Goal: Task Accomplishment & Management: Manage account settings

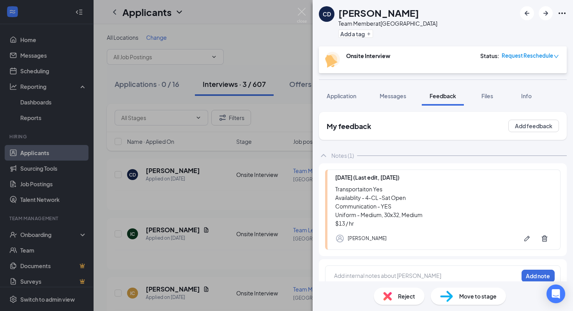
click at [476, 296] on span "Move to stage" at bounding box center [477, 296] width 37 height 9
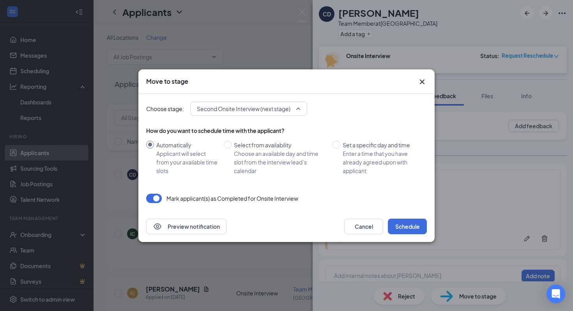
click at [276, 111] on span "Second Onsite Interview (next stage)" at bounding box center [243, 109] width 93 height 12
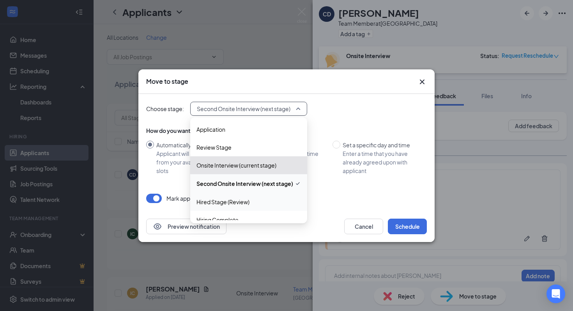
scroll to position [9, 0]
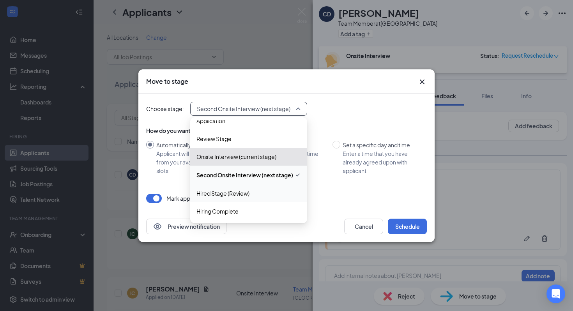
click at [250, 195] on span "Hired Stage (Review)" at bounding box center [248, 193] width 104 height 9
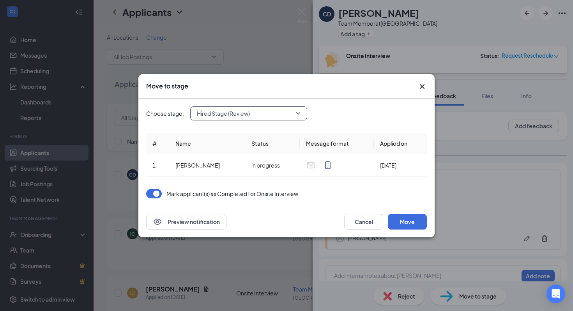
click at [271, 102] on div "Choose stage: 3789503 Hired Stage (Review) 3543558 3789503 3543561 Application …" at bounding box center [286, 153] width 280 height 108
click at [271, 105] on div "Choose stage: Hired Stage (Review) 3543558 3789503 3543561 Application Review S…" at bounding box center [286, 153] width 280 height 108
click at [271, 110] on span "Hired Stage (Review)" at bounding box center [245, 114] width 97 height 12
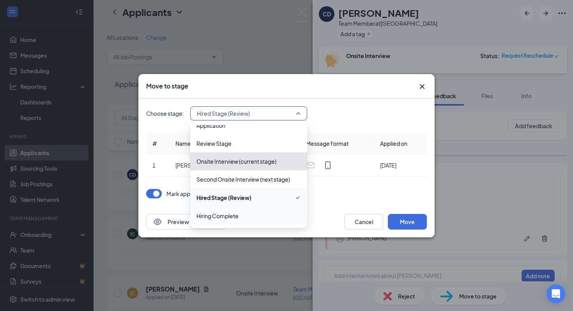
click at [253, 219] on span "Hiring Complete" at bounding box center [248, 216] width 104 height 9
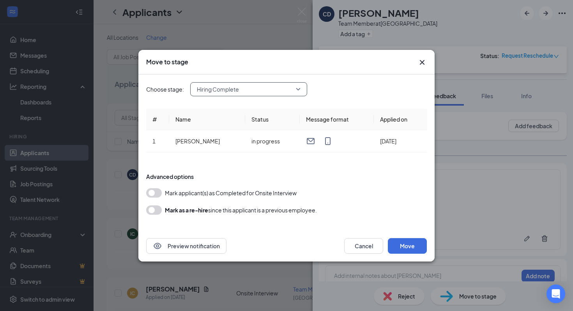
click at [161, 193] on button "button" at bounding box center [154, 192] width 16 height 9
click at [395, 244] on button "Move" at bounding box center [407, 246] width 39 height 16
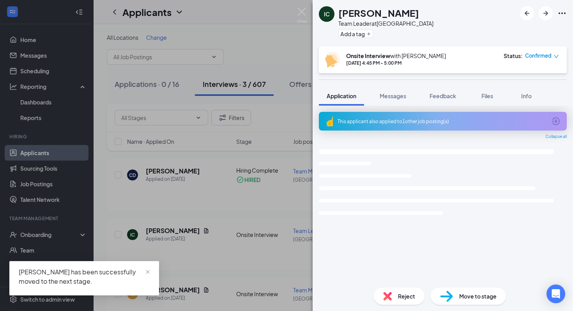
click at [224, 169] on div "IC [PERSON_NAME] Team Leader at [GEOGRAPHIC_DATA] Add a tag Onsite Interview wi…" at bounding box center [286, 155] width 573 height 311
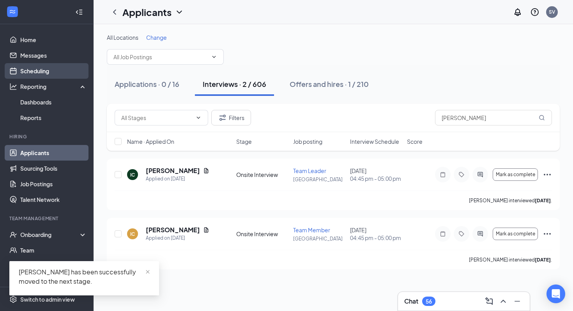
click at [47, 71] on link "Scheduling" at bounding box center [53, 71] width 67 height 16
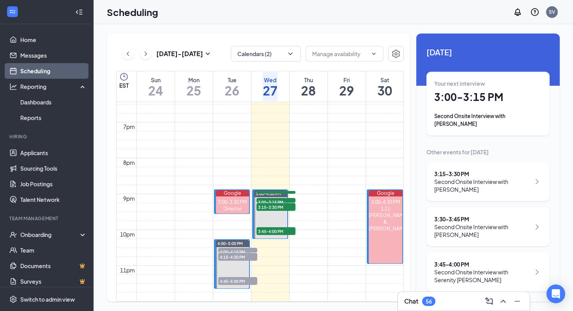
scroll to position [720, 0]
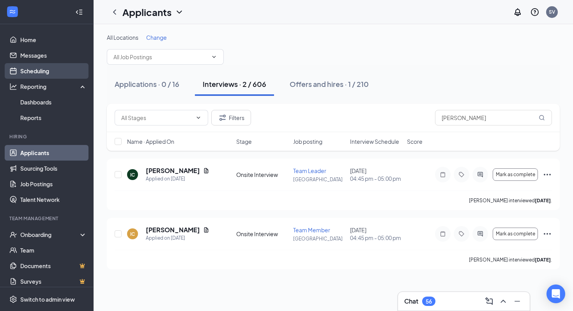
click at [43, 69] on link "Scheduling" at bounding box center [53, 71] width 67 height 16
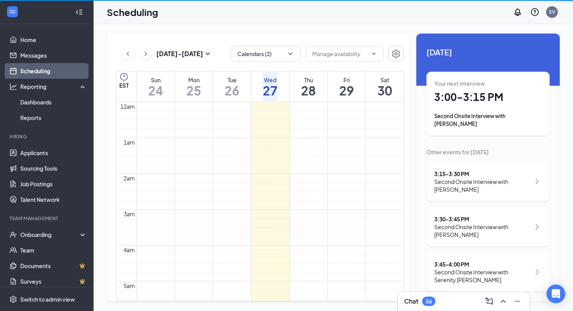
scroll to position [383, 0]
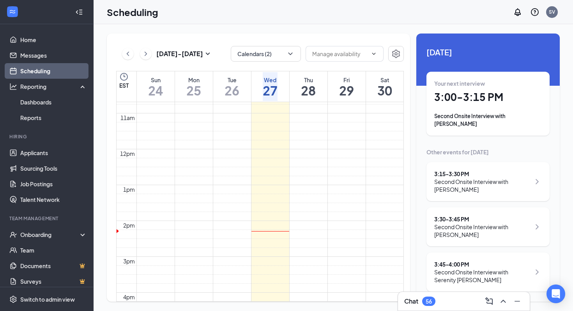
click at [472, 107] on div "Your next interview 3:00 - 3:15 PM Second Onsite Interview with [PERSON_NAME]" at bounding box center [488, 103] width 108 height 48
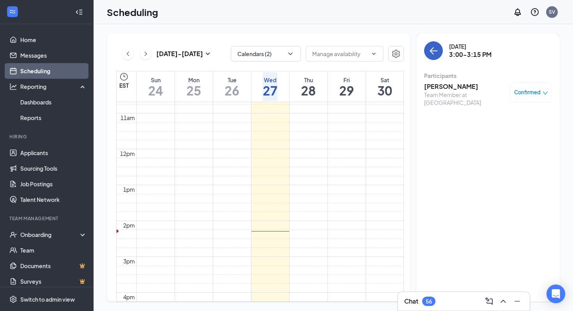
click at [435, 46] on icon "ArrowLeft" at bounding box center [433, 50] width 9 height 9
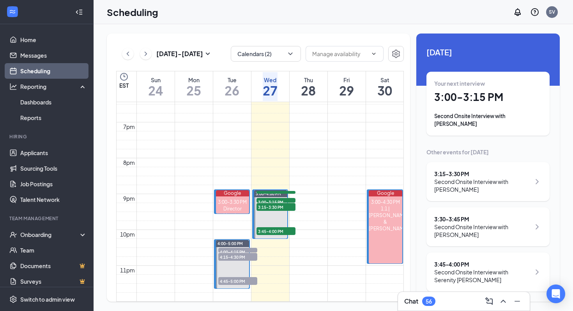
scroll to position [702, 0]
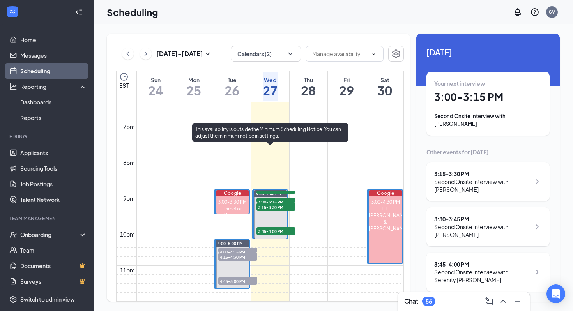
click at [261, 191] on span "3:00-4:00 PM" at bounding box center [268, 193] width 25 height 5
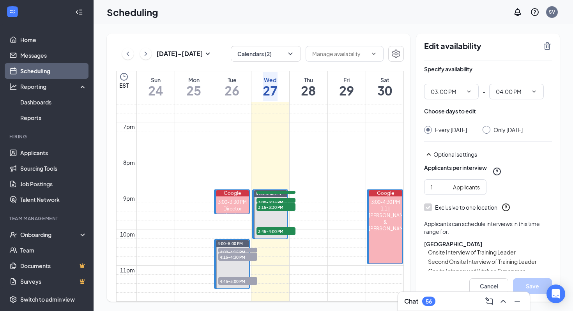
scroll to position [712, 0]
click at [547, 48] on icon "TrashOutline" at bounding box center [546, 46] width 7 height 8
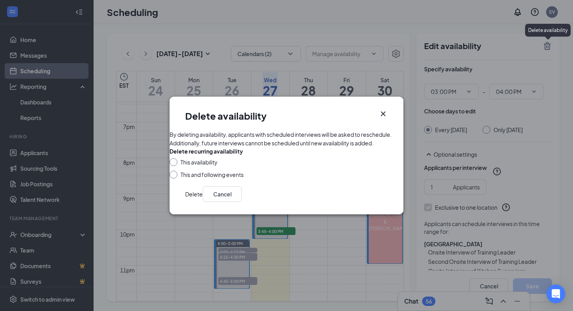
click at [175, 164] on input "This availability" at bounding box center [171, 160] width 5 height 5
radio input "true"
click at [203, 202] on button "Delete" at bounding box center [194, 194] width 18 height 16
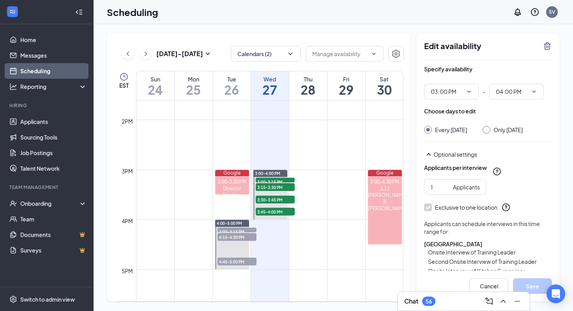
scroll to position [680, 0]
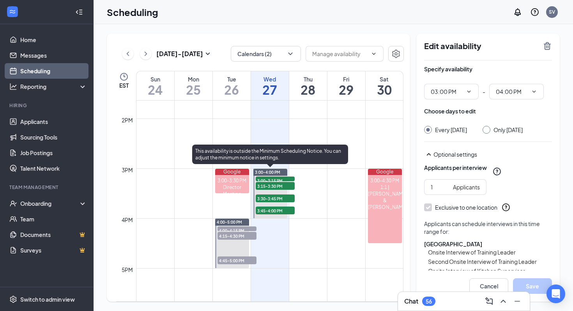
click at [273, 170] on span "3:00-4:00 PM" at bounding box center [267, 171] width 25 height 5
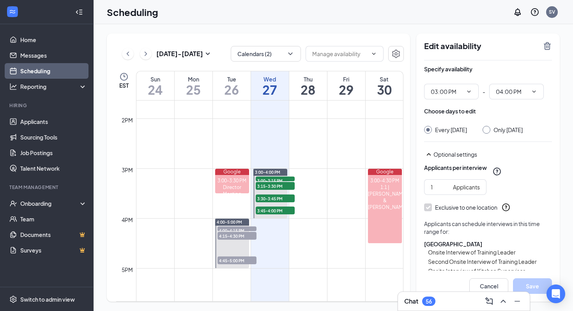
click at [277, 168] on td at bounding box center [269, 162] width 267 height 12
click at [545, 49] on icon "TrashOutline" at bounding box center [546, 46] width 7 height 8
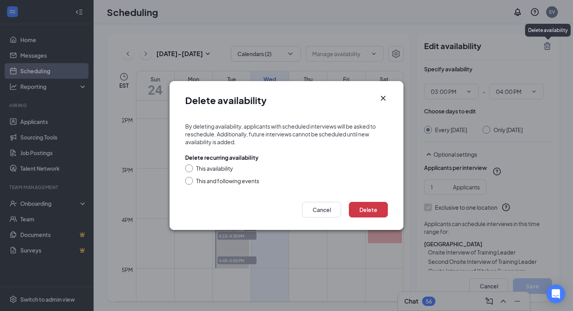
click at [200, 166] on div "This availability" at bounding box center [214, 168] width 37 height 8
click at [191, 166] on input "This availability" at bounding box center [187, 166] width 5 height 5
radio input "true"
click at [376, 212] on button "Delete" at bounding box center [368, 210] width 39 height 16
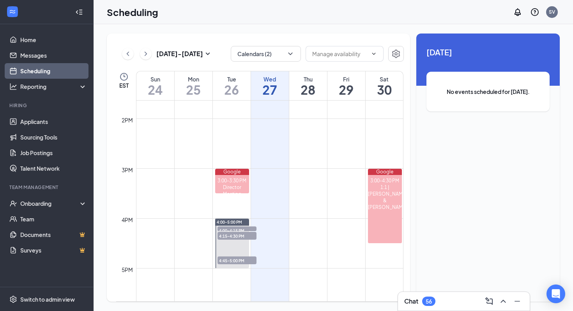
click at [325, 191] on td at bounding box center [269, 187] width 267 height 12
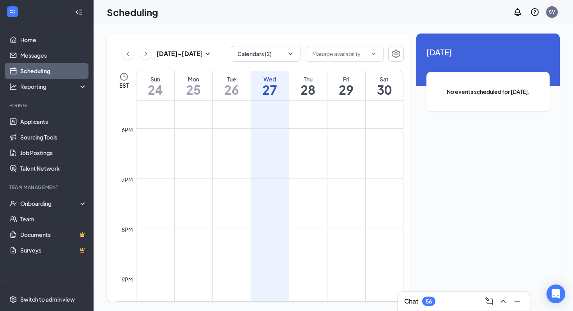
scroll to position [872, 0]
click at [40, 125] on link "Applicants" at bounding box center [53, 122] width 67 height 16
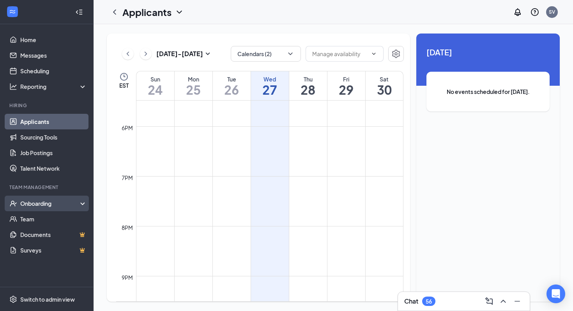
click at [49, 204] on div "Onboarding" at bounding box center [50, 203] width 60 height 8
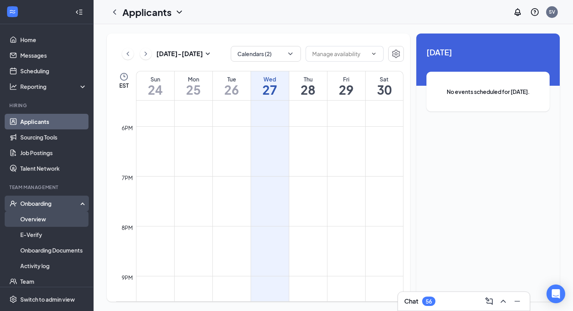
click at [49, 221] on link "Overview" at bounding box center [53, 219] width 67 height 16
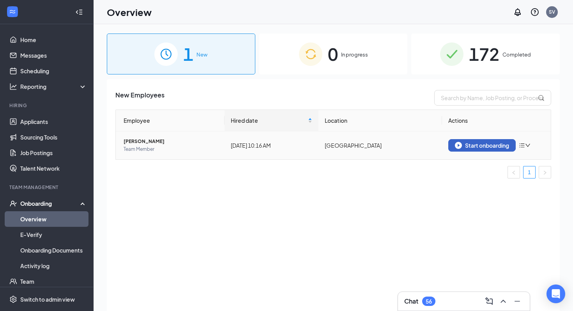
click at [502, 146] on div "Start onboarding" at bounding box center [482, 145] width 54 height 7
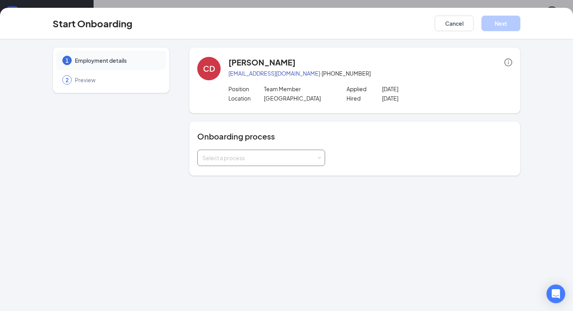
click at [310, 154] on div "Select a process" at bounding box center [259, 158] width 114 height 8
click at [282, 175] on li "New Hire" at bounding box center [261, 175] width 128 height 14
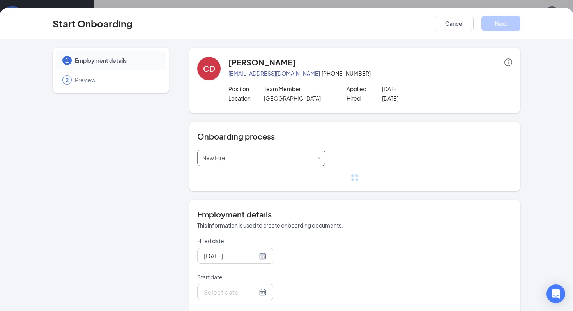
scroll to position [23, 0]
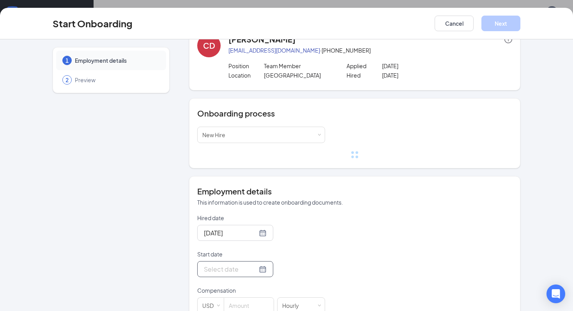
click at [239, 271] on input "Start date" at bounding box center [230, 269] width 53 height 10
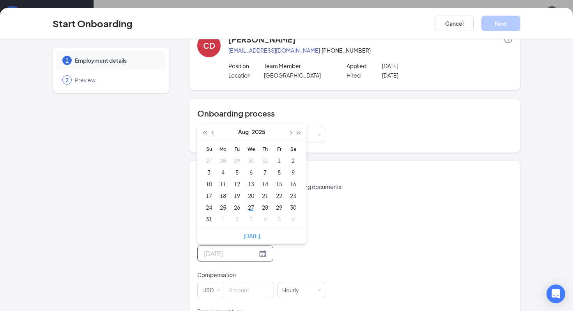
type input "Aug 30, 2025"
type input "Sep 6, 2025"
click at [292, 220] on div "6" at bounding box center [292, 218] width 9 height 9
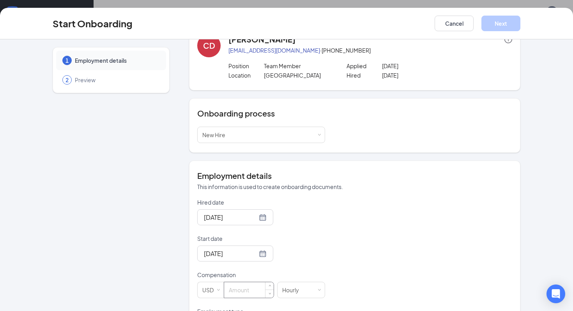
click at [252, 283] on input at bounding box center [248, 290] width 49 height 16
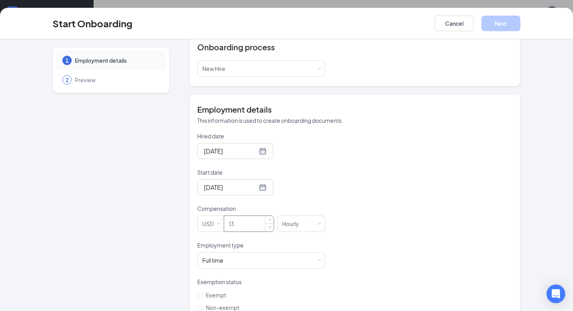
scroll to position [121, 0]
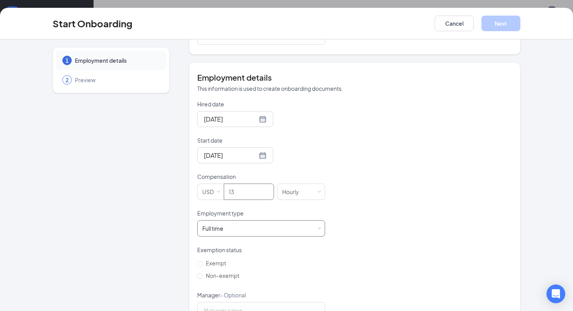
type input "13"
click at [226, 231] on div "Full time Works 30+ hours per week and is reasonably expected to work" at bounding box center [215, 228] width 26 height 8
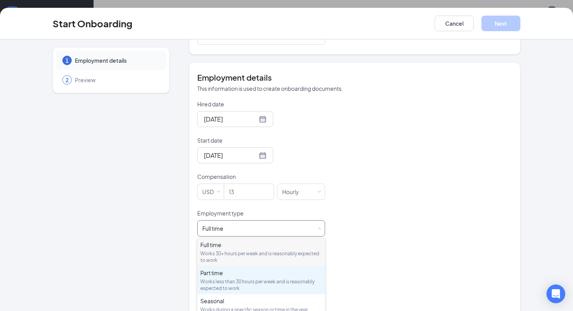
click at [225, 277] on div "Part time Works less than 30 hours per week and is reasonably expected to work" at bounding box center [261, 280] width 122 height 23
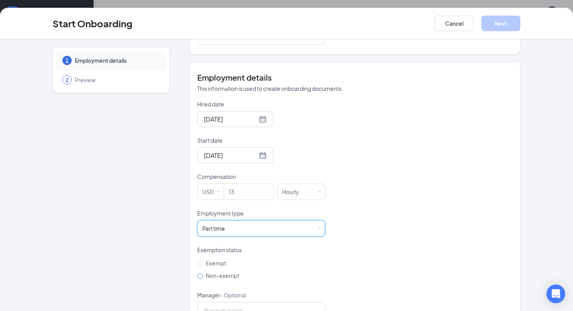
click at [217, 274] on span "Non-exempt" at bounding box center [223, 275] width 40 height 7
click at [203, 274] on input "Non-exempt" at bounding box center [199, 275] width 5 height 5
radio input "true"
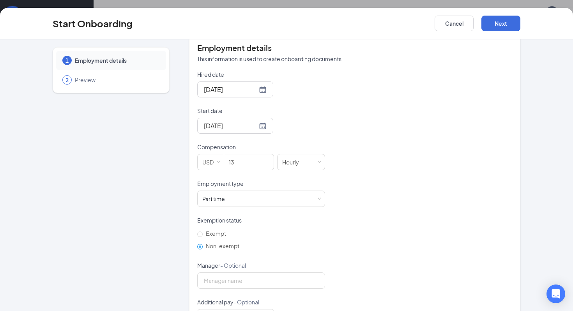
scroll to position [183, 0]
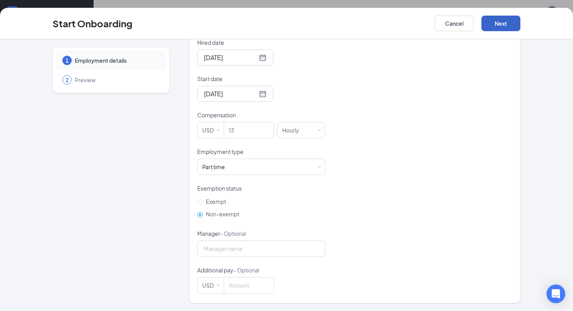
click at [501, 18] on button "Next" at bounding box center [500, 24] width 39 height 16
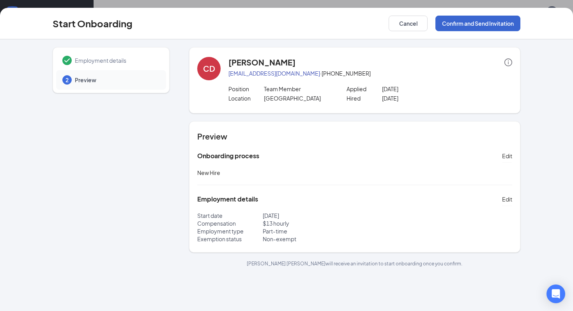
scroll to position [0, 0]
click at [495, 27] on button "Confirm and Send Invitation" at bounding box center [477, 24] width 85 height 16
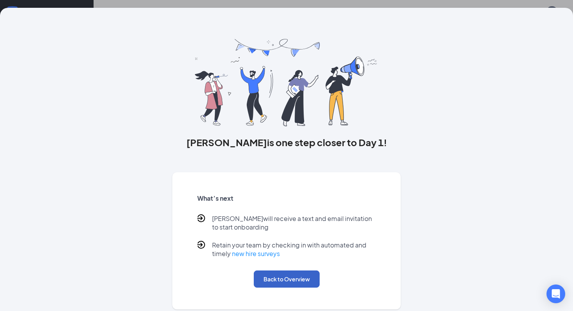
click at [290, 284] on button "Back to Overview" at bounding box center [287, 278] width 66 height 17
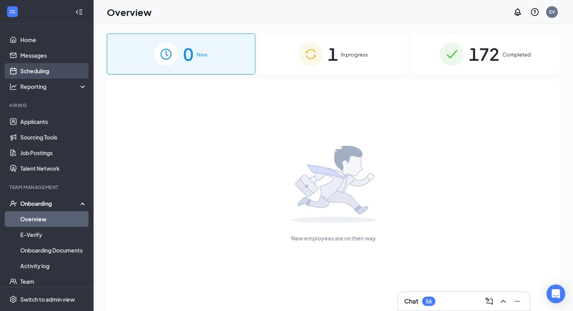
click at [50, 71] on link "Scheduling" at bounding box center [53, 71] width 67 height 16
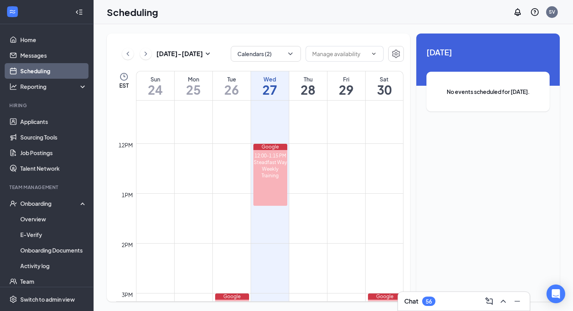
scroll to position [651, 0]
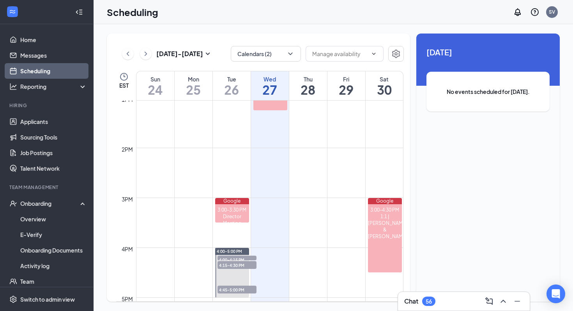
click at [228, 256] on span "4:00-4:15 PM" at bounding box center [236, 260] width 39 height 8
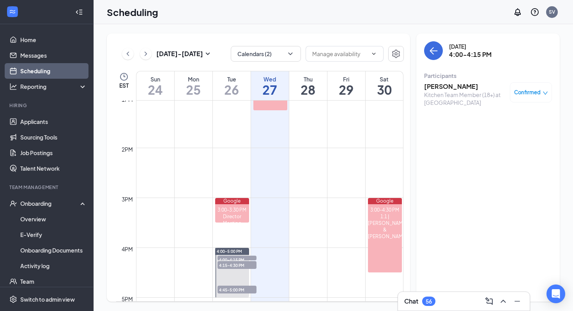
click at [437, 101] on div "Kitchen Team Member (18+) at Pompano Beach" at bounding box center [465, 99] width 82 height 16
click at [434, 80] on div "Alphonso Lee Kitchen Team Member (18+) at Pompano Beach Confirmed" at bounding box center [488, 94] width 128 height 30
click at [434, 85] on h3 "Alphonso Lee" at bounding box center [465, 86] width 82 height 9
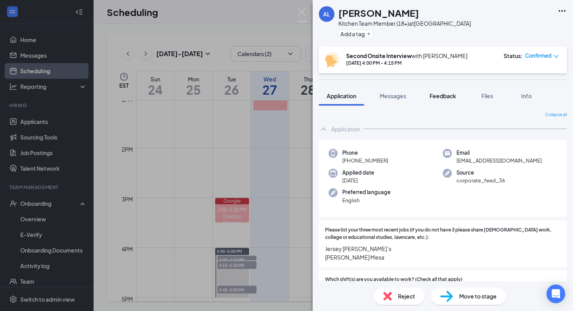
click at [439, 95] on span "Feedback" at bounding box center [442, 95] width 26 height 7
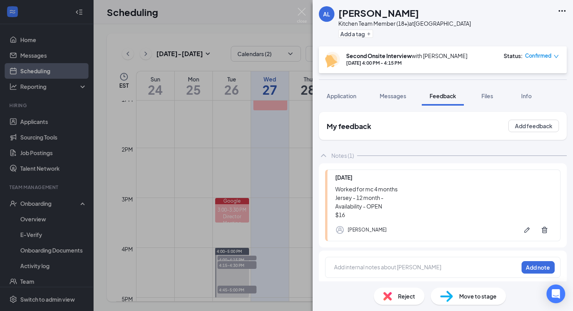
scroll to position [3, 0]
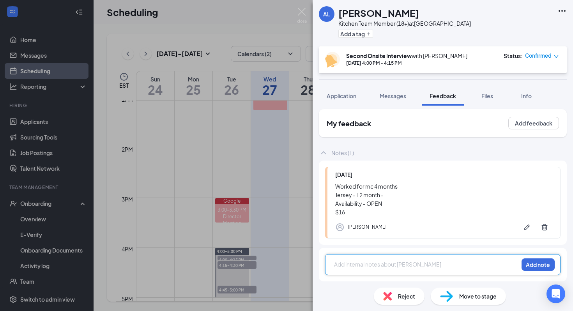
click at [374, 262] on div at bounding box center [425, 264] width 183 height 8
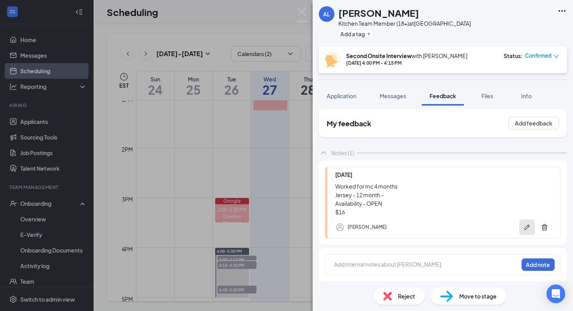
click at [529, 231] on icon "Pen" at bounding box center [527, 227] width 8 height 8
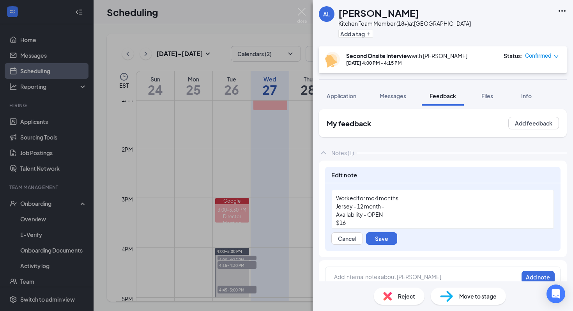
click at [370, 224] on div "$16" at bounding box center [442, 223] width 213 height 8
click at [386, 238] on button "Save" at bounding box center [381, 238] width 31 height 12
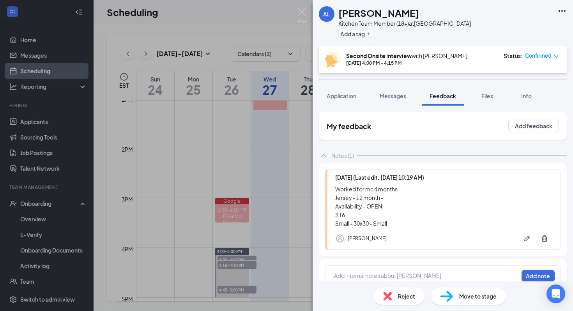
scroll to position [11, 0]
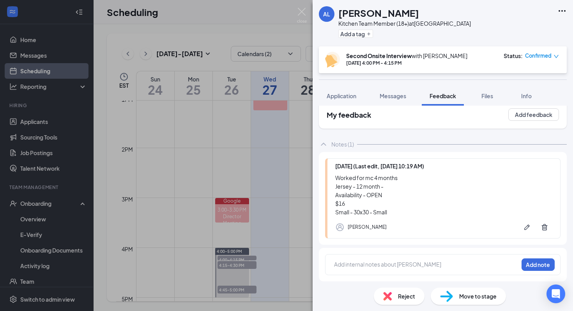
click at [452, 289] on div "Move to stage" at bounding box center [467, 296] width 75 height 17
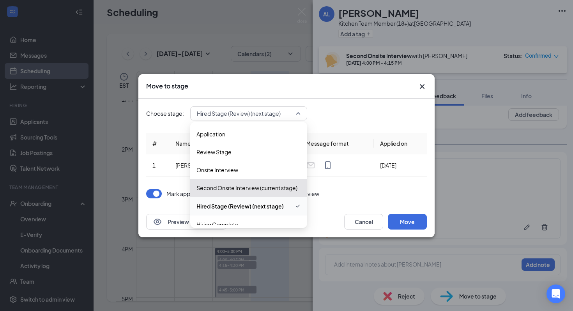
click at [237, 113] on span "Hired Stage (Review) (next stage)" at bounding box center [239, 114] width 84 height 12
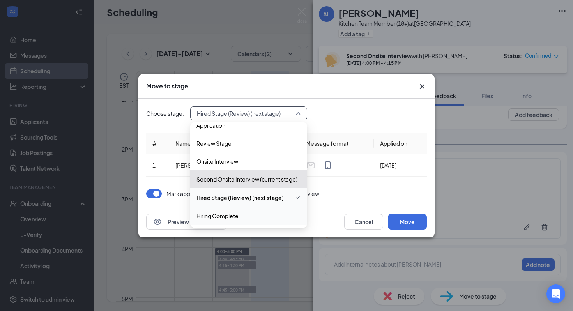
click at [243, 212] on span "Hiring Complete" at bounding box center [248, 216] width 104 height 9
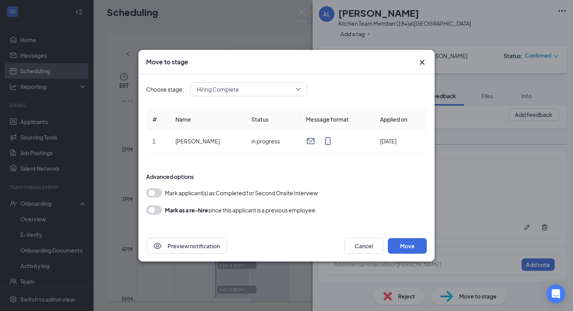
click at [159, 194] on button "button" at bounding box center [154, 192] width 16 height 9
click at [402, 241] on button "Move" at bounding box center [407, 246] width 39 height 16
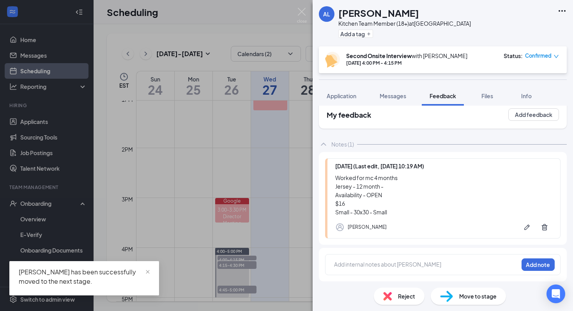
click at [64, 230] on div "AL Alphonso Lee Kitchen Team Member (18+) at Pompano Beach Add a tag Second Ons…" at bounding box center [286, 155] width 573 height 311
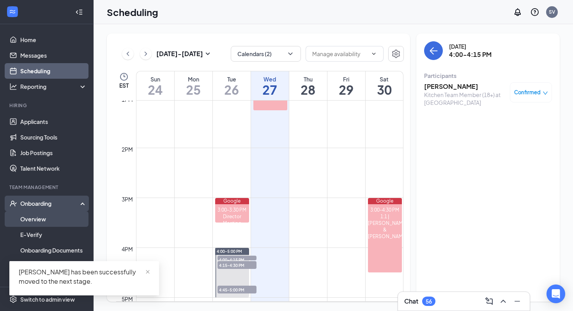
click at [49, 217] on link "Overview" at bounding box center [53, 219] width 67 height 16
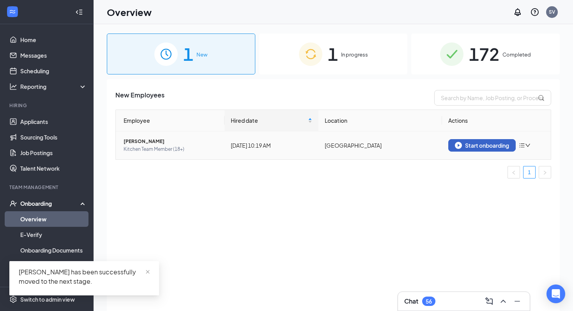
click at [496, 149] on button "Start onboarding" at bounding box center [481, 145] width 67 height 12
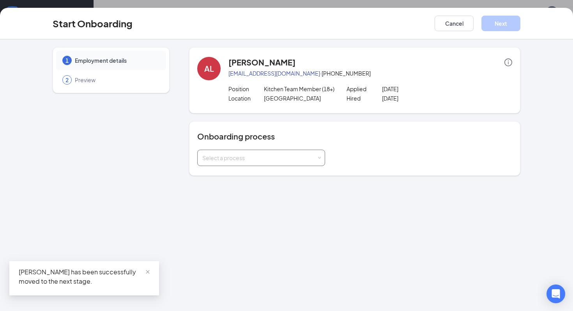
click at [277, 162] on div "Select a process" at bounding box center [259, 158] width 114 height 8
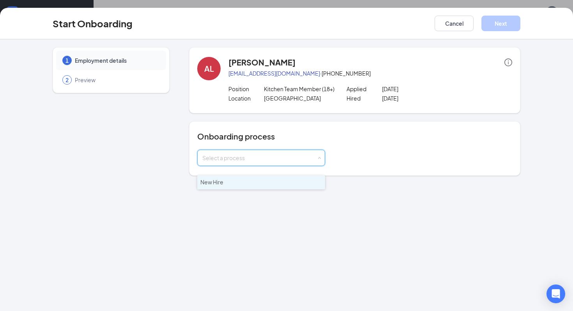
click at [272, 185] on li "New Hire" at bounding box center [261, 182] width 128 height 14
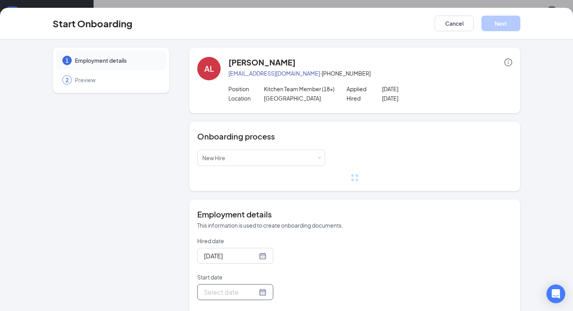
click at [255, 296] on div at bounding box center [235, 292] width 63 height 10
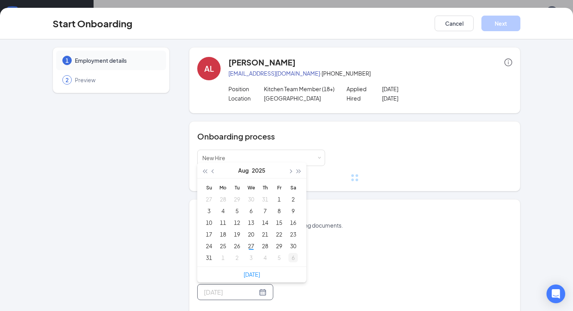
type input "Sep 6, 2025"
click at [297, 262] on div "6" at bounding box center [292, 257] width 9 height 9
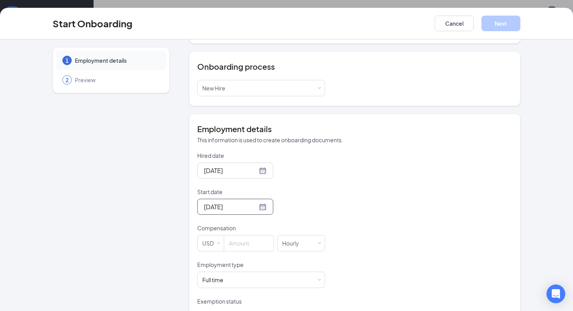
scroll to position [135, 0]
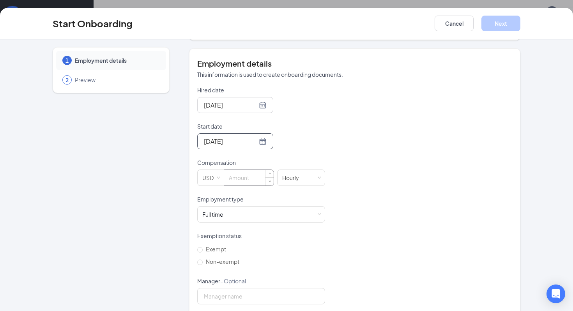
click at [239, 185] on input at bounding box center [248, 178] width 49 height 16
type input "16"
click at [241, 222] on div "Full time Works 30+ hours per week and is reasonably expected to work" at bounding box center [261, 214] width 118 height 16
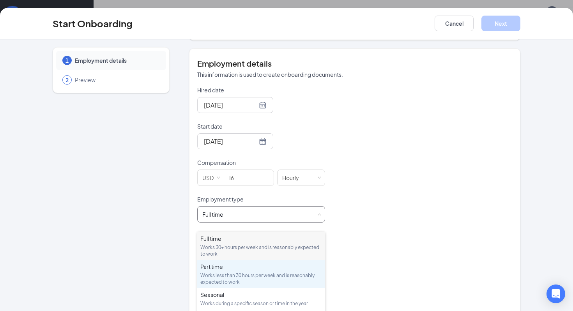
click at [235, 272] on div "Works less than 30 hours per week and is reasonably expected to work" at bounding box center [261, 278] width 122 height 13
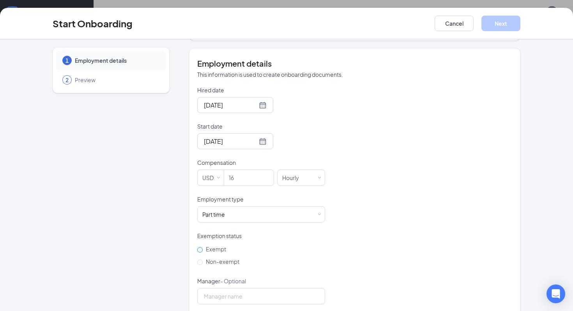
click at [217, 252] on span "Exempt" at bounding box center [216, 248] width 26 height 7
click at [203, 252] on input "Exempt" at bounding box center [199, 249] width 5 height 5
radio input "true"
click at [217, 265] on span "Non-exempt" at bounding box center [223, 261] width 40 height 7
click at [203, 265] on input "Non-exempt" at bounding box center [199, 261] width 5 height 5
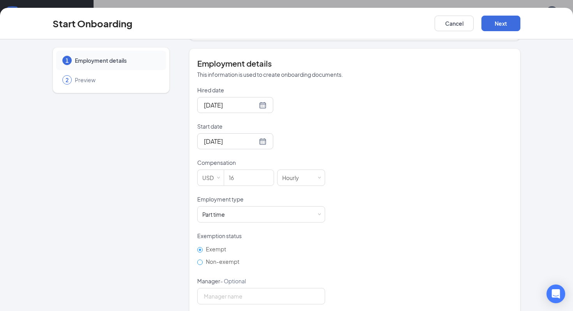
radio input "true"
radio input "false"
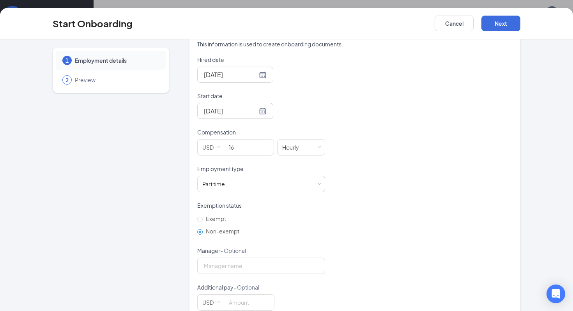
scroll to position [173, 0]
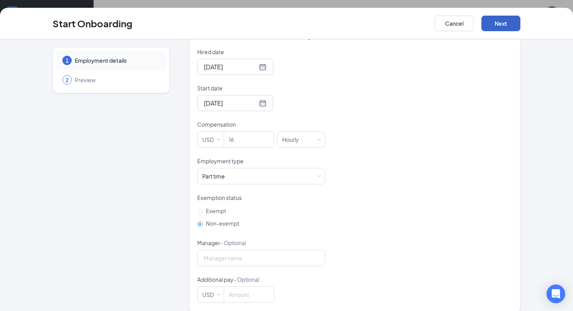
click at [501, 28] on button "Next" at bounding box center [500, 24] width 39 height 16
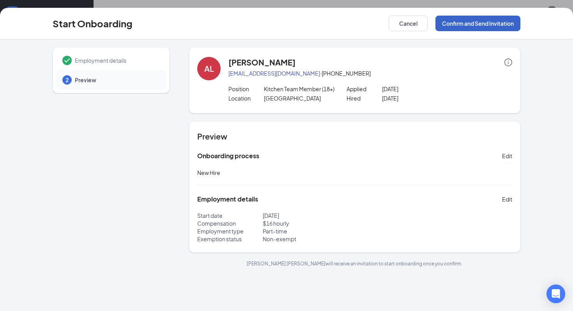
click at [499, 25] on button "Confirm and Send Invitation" at bounding box center [477, 24] width 85 height 16
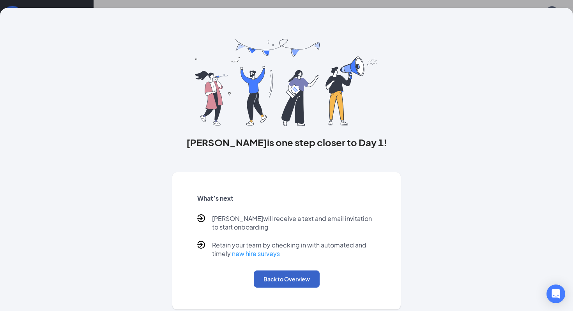
click at [279, 277] on button "Back to Overview" at bounding box center [287, 278] width 66 height 17
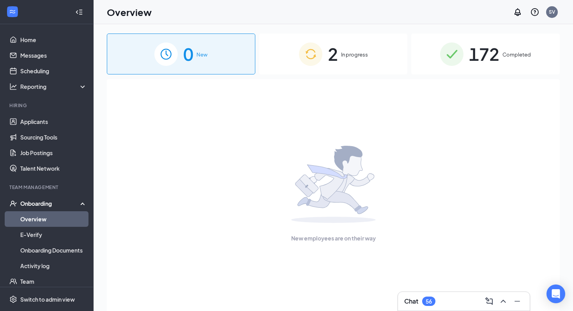
click at [349, 61] on div "2 In progress" at bounding box center [333, 54] width 148 height 41
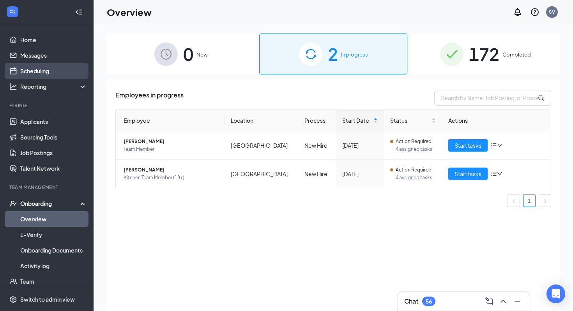
click at [29, 71] on link "Scheduling" at bounding box center [53, 71] width 67 height 16
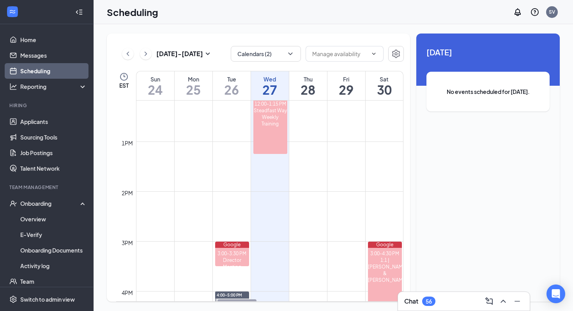
scroll to position [510, 0]
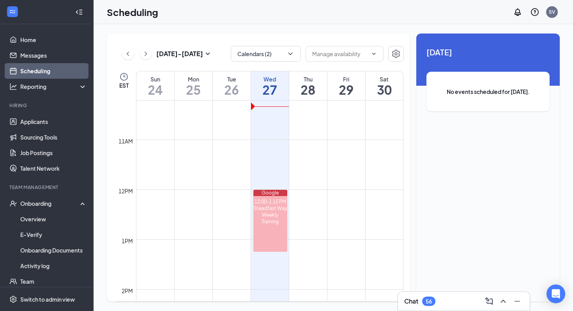
click at [147, 59] on div "Aug 24 - Aug 30" at bounding box center [167, 54] width 90 height 16
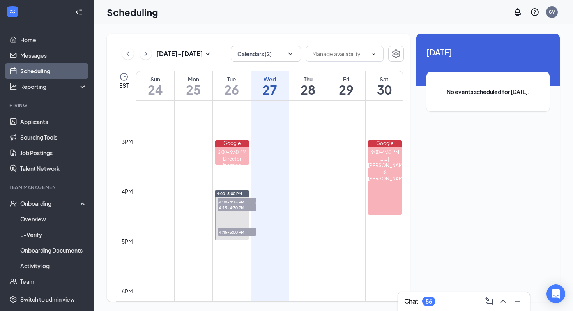
scroll to position [734, 0]
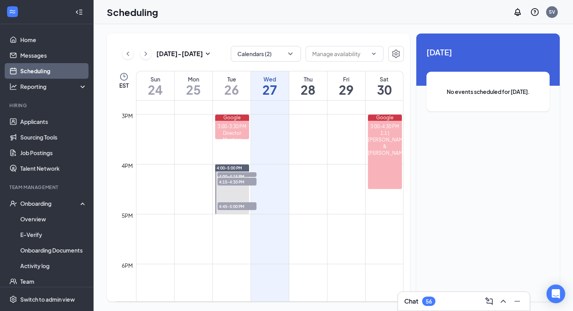
click at [145, 58] on button at bounding box center [146, 54] width 12 height 12
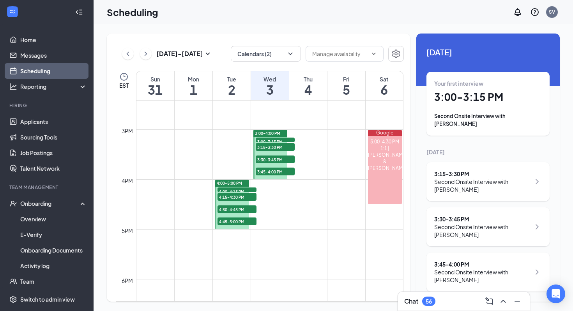
scroll to position [725, 0]
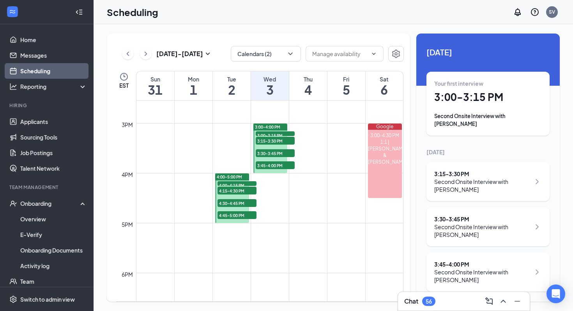
click at [266, 134] on span "3:00-3:15 PM" at bounding box center [275, 135] width 39 height 8
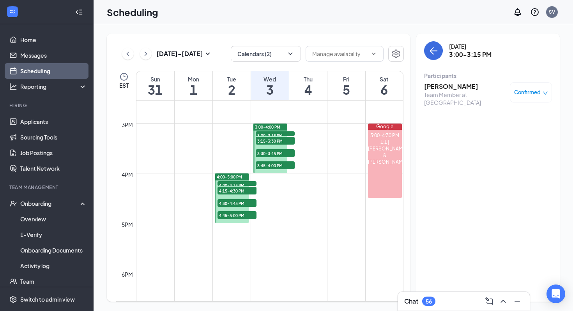
click at [266, 139] on span "3:15-3:30 PM" at bounding box center [275, 141] width 39 height 8
click at [266, 148] on div at bounding box center [270, 147] width 34 height 49
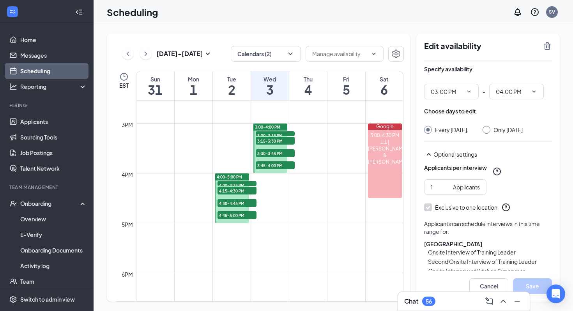
click at [267, 165] on span "3:45-4:00 PM" at bounding box center [275, 165] width 39 height 8
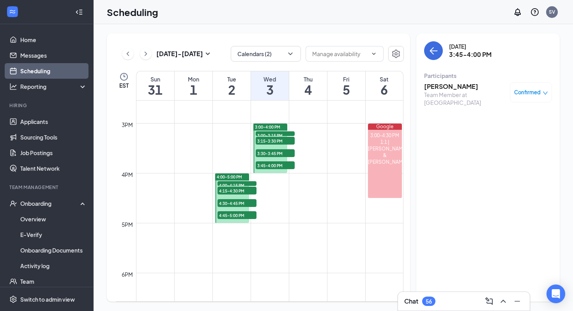
click at [229, 185] on span "4:00-4:15 PM" at bounding box center [236, 185] width 39 height 8
click at [229, 183] on span "4:00-4:15 PM" at bounding box center [236, 185] width 39 height 8
click at [229, 186] on div "4:15-4:30 PM 2" at bounding box center [237, 190] width 41 height 9
click at [229, 190] on span "4:15-4:30 PM" at bounding box center [236, 191] width 39 height 8
click at [226, 203] on span "4:30-4:45 PM" at bounding box center [236, 203] width 39 height 8
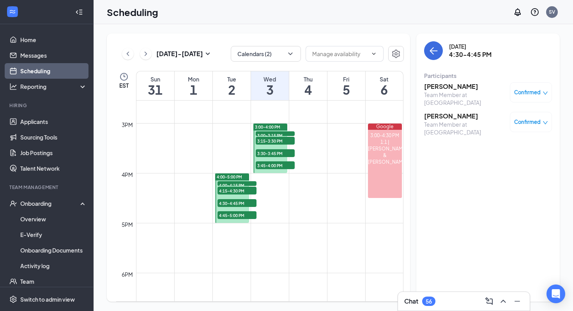
click at [226, 220] on div at bounding box center [232, 197] width 34 height 49
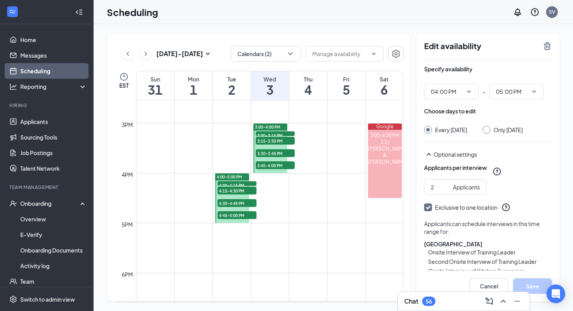
click at [226, 214] on span "4:45-5:00 PM" at bounding box center [236, 215] width 39 height 8
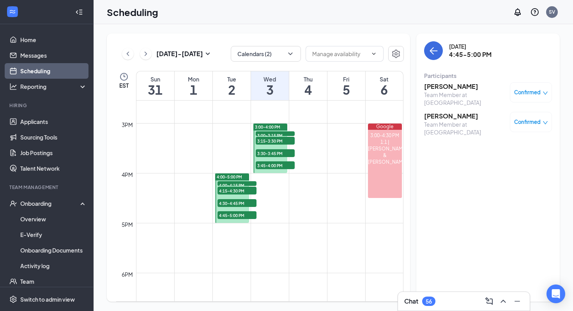
click at [289, 193] on td at bounding box center [269, 191] width 267 height 12
click at [49, 68] on link "Scheduling" at bounding box center [53, 71] width 67 height 16
